Goal: Transaction & Acquisition: Obtain resource

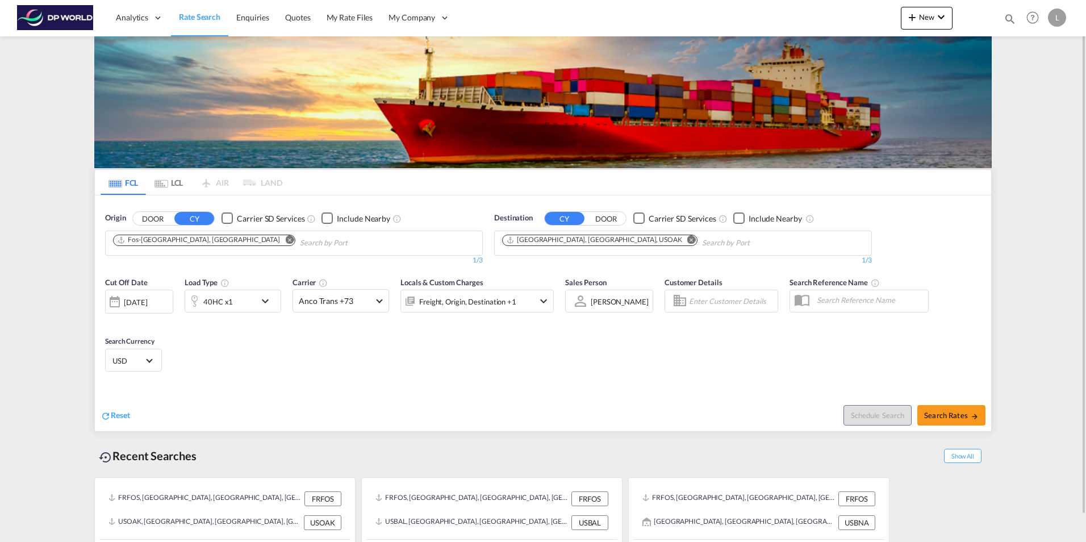
click at [285, 240] on md-icon "Remove" at bounding box center [289, 239] width 9 height 9
click at [144, 245] on input "Chips input." at bounding box center [167, 243] width 108 height 18
click at [143, 240] on body "Analytics Dashboard Rate Search Enquiries Quotes My Rate Files My Company" at bounding box center [543, 271] width 1086 height 542
drag, startPoint x: 161, startPoint y: 242, endPoint x: 48, endPoint y: 242, distance: 113.0
click at [139, 250] on body "Analytics Dashboard Rate Search Enquiries Quotes My Rate Files My Company" at bounding box center [543, 271] width 1086 height 542
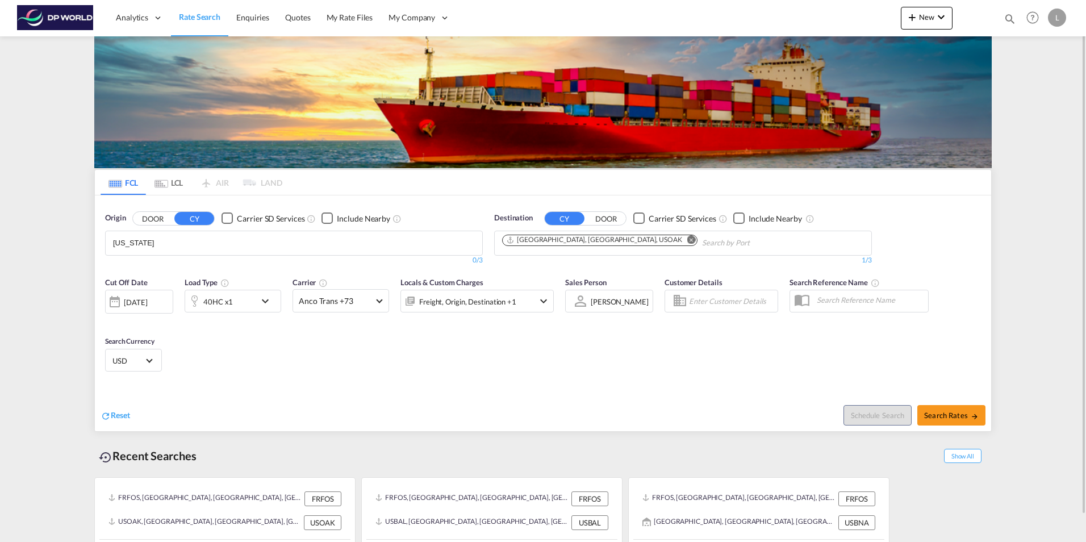
click at [139, 251] on body "Analytics Dashboard Rate Search Enquiries Quotes My Rate Files My Company" at bounding box center [543, 271] width 1086 height 542
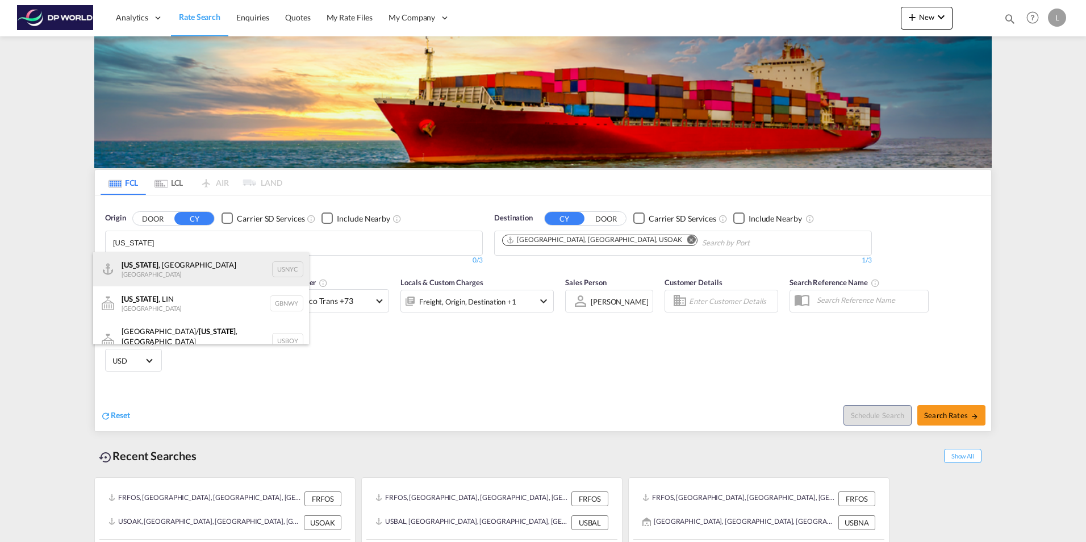
type input "new york"
drag, startPoint x: 229, startPoint y: 260, endPoint x: 266, endPoint y: 278, distance: 41.7
click at [229, 260] on div "New York , NY United States USNYC" at bounding box center [201, 269] width 216 height 34
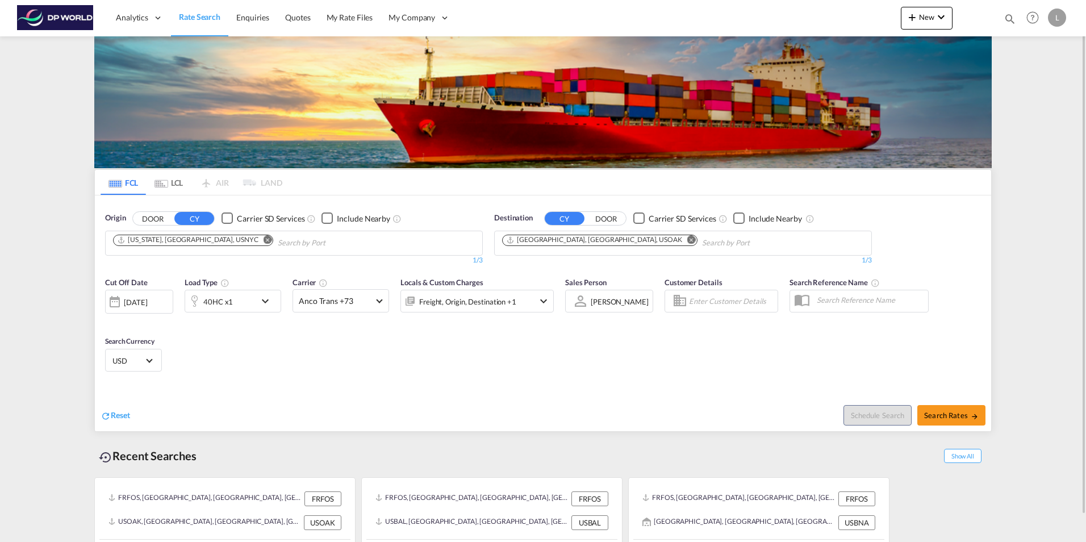
click at [687, 240] on md-icon "Remove" at bounding box center [691, 239] width 9 height 9
click at [512, 240] on input "Chips input." at bounding box center [556, 243] width 108 height 18
click at [512, 240] on body "Analytics Dashboard Rate Search Enquiries Quotes My Rate Files My Company" at bounding box center [543, 271] width 1086 height 542
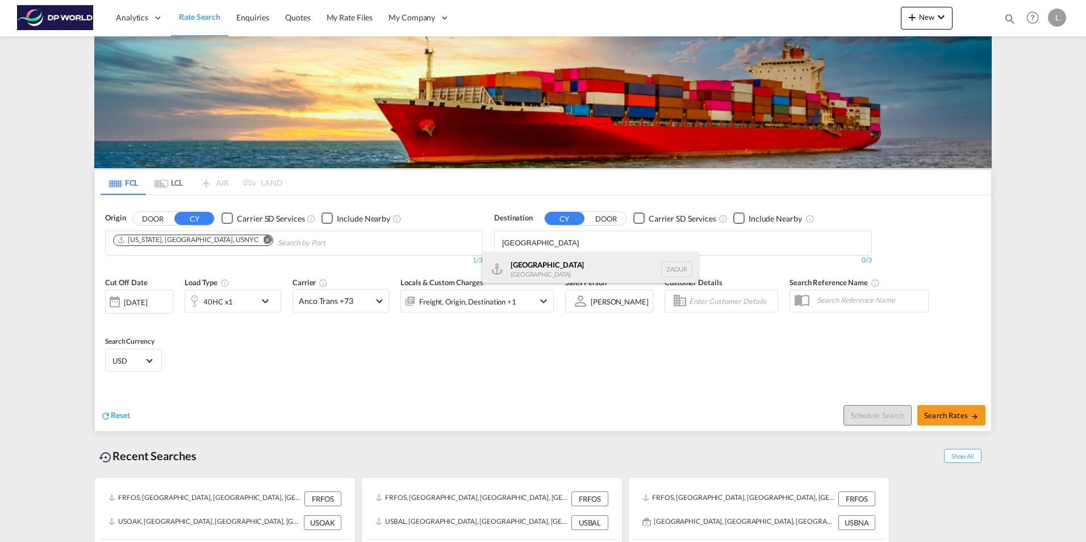
type input "durban"
click at [521, 271] on div "Durban South Africa ZADUR" at bounding box center [590, 269] width 216 height 34
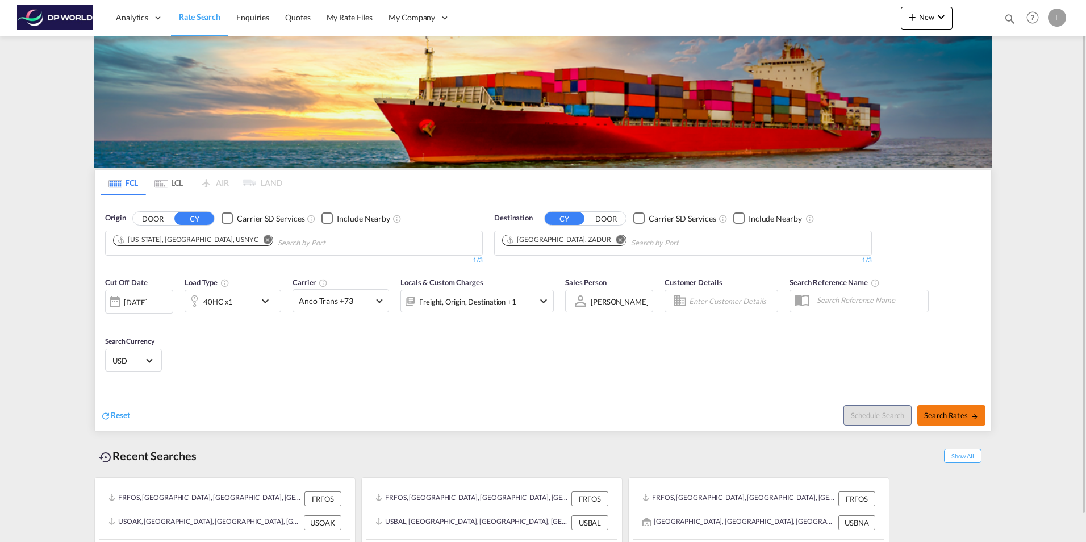
click at [954, 416] on span "Search Rates" at bounding box center [951, 415] width 55 height 9
type input "USNYC to ZADUR / 18 Aug 2025"
